Goal: Task Accomplishment & Management: Manage account settings

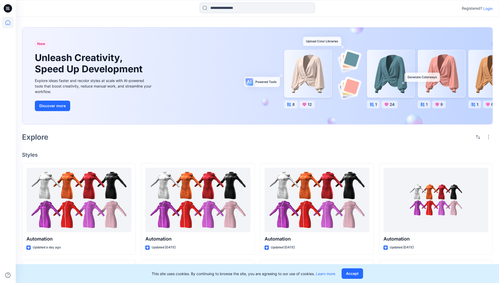
click at [486, 8] on p "Login" at bounding box center [487, 8] width 9 height 5
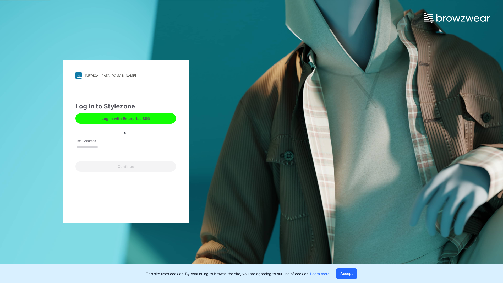
click at [103, 147] on input "Email Address" at bounding box center [125, 147] width 101 height 8
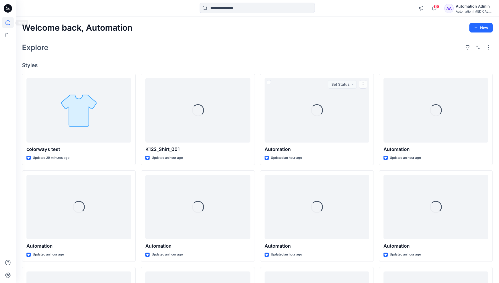
click at [10, 23] on icon at bounding box center [7, 22] width 5 height 5
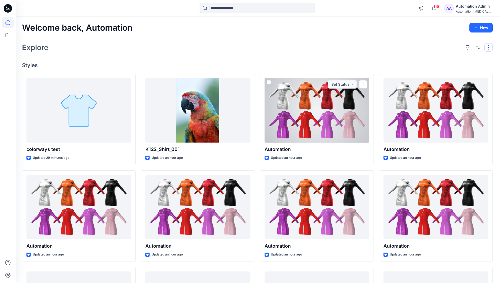
click at [489, 47] on button "button" at bounding box center [488, 47] width 8 height 8
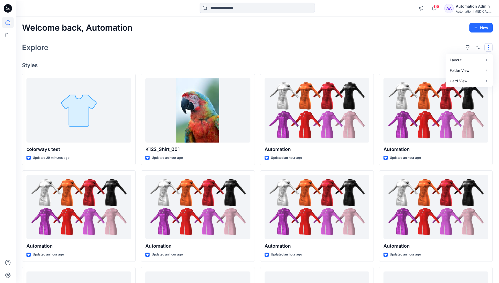
click at [489, 47] on button "button" at bounding box center [488, 47] width 8 height 8
click at [476, 47] on button "button" at bounding box center [478, 47] width 8 height 8
click at [454, 58] on p "Last update" at bounding box center [460, 60] width 33 height 5
click at [450, 71] on p "A to Z" at bounding box center [460, 72] width 33 height 5
click at [450, 59] on p "Last update" at bounding box center [460, 60] width 33 height 5
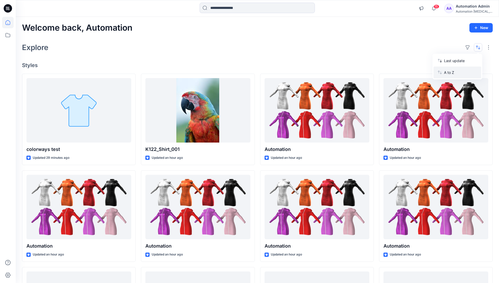
click at [449, 74] on p "A to Z" at bounding box center [460, 72] width 33 height 5
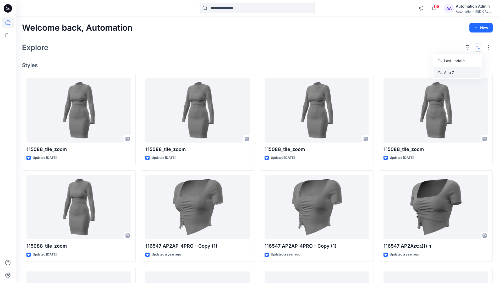
click at [449, 72] on p "A to Z" at bounding box center [460, 72] width 33 height 5
click at [449, 62] on p "Last update" at bounding box center [460, 60] width 33 height 5
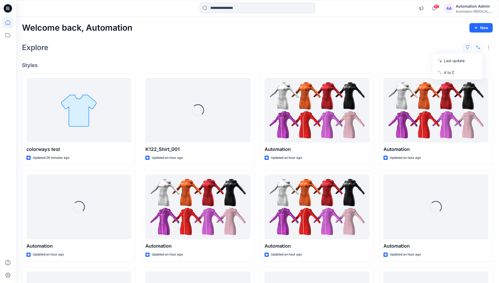
click at [469, 47] on button "button" at bounding box center [467, 47] width 8 height 8
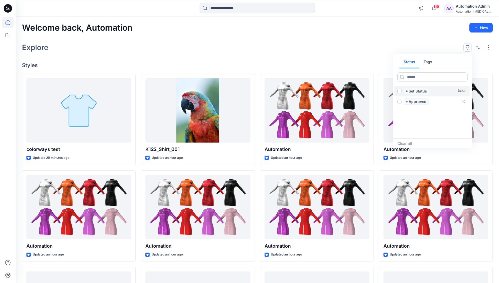
click at [399, 92] on span at bounding box center [399, 91] width 4 height 4
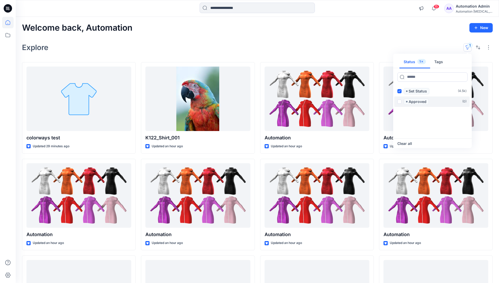
click at [400, 101] on span at bounding box center [399, 101] width 4 height 4
click at [399, 91] on icon at bounding box center [399, 91] width 2 height 2
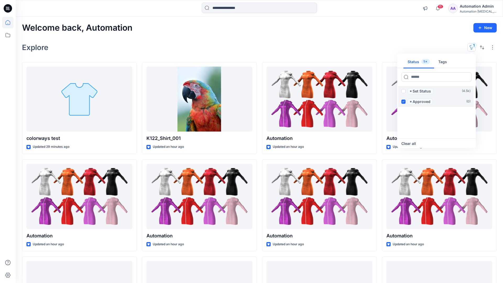
click at [399, 101] on label "Approved ( 0 )" at bounding box center [435, 101] width 75 height 10
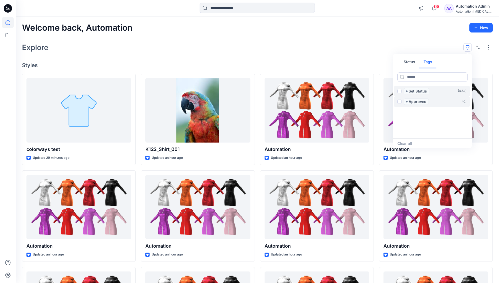
click at [427, 60] on button "Tags" at bounding box center [427, 62] width 17 height 13
click at [413, 61] on button "Status" at bounding box center [409, 62] width 20 height 13
click at [416, 78] on input at bounding box center [432, 76] width 70 height 9
type input "******"
click at [419, 91] on p "Set Status" at bounding box center [417, 91] width 18 height 6
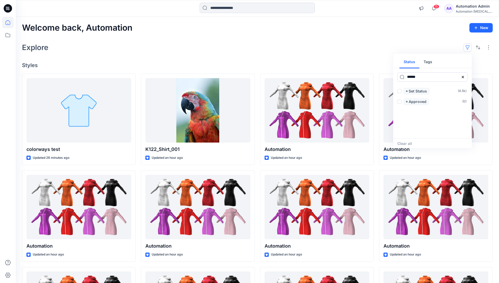
click at [462, 77] on icon at bounding box center [462, 77] width 2 height 2
click at [429, 64] on button "Tags" at bounding box center [427, 62] width 17 height 13
click at [413, 77] on input at bounding box center [432, 76] width 70 height 9
type input "**********"
click at [432, 131] on p "automation tag" at bounding box center [419, 133] width 27 height 6
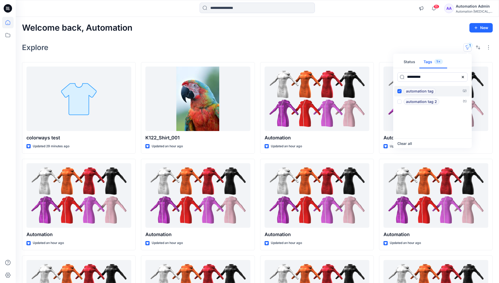
click at [432, 90] on p "automation tag" at bounding box center [419, 91] width 27 height 6
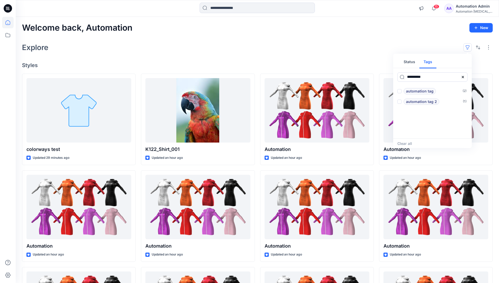
click at [463, 77] on icon at bounding box center [462, 77] width 2 height 2
click at [413, 64] on button "Status" at bounding box center [409, 62] width 20 height 13
click at [417, 91] on p "Set Status" at bounding box center [417, 91] width 18 height 6
click at [400, 91] on span at bounding box center [399, 91] width 4 height 4
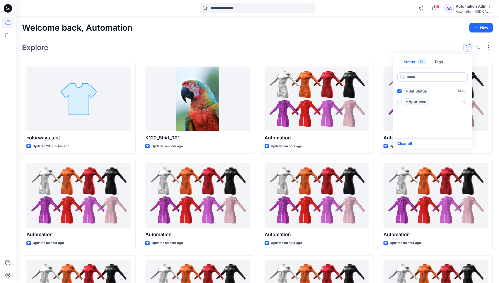
click at [408, 143] on button "Clear all" at bounding box center [404, 143] width 15 height 6
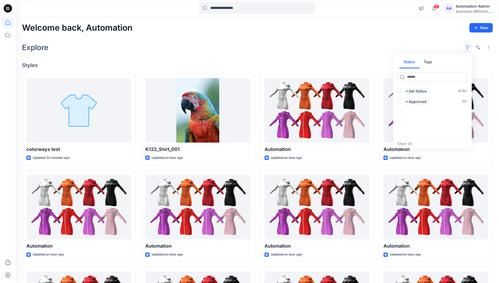
click at [469, 46] on button "button" at bounding box center [467, 47] width 8 height 8
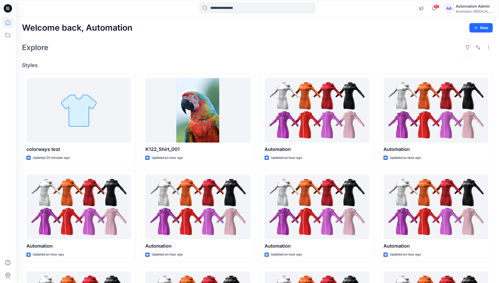
click at [472, 6] on div "Automation Admin" at bounding box center [473, 6] width 37 height 6
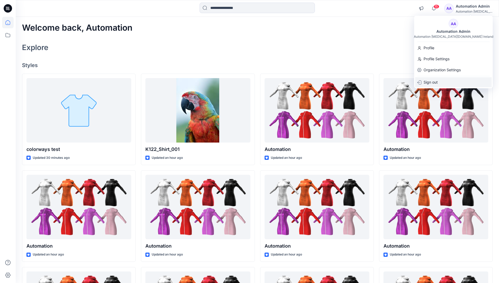
click at [437, 83] on p "Sign out" at bounding box center [430, 82] width 14 height 10
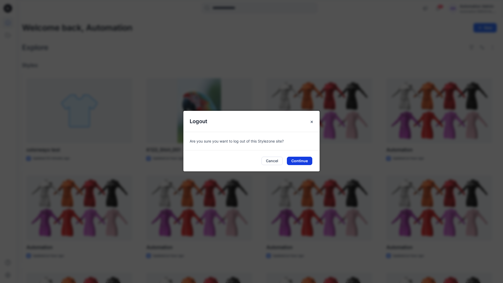
click at [306, 159] on button "Continue" at bounding box center [299, 161] width 25 height 8
